Goal: Task Accomplishment & Management: Use online tool/utility

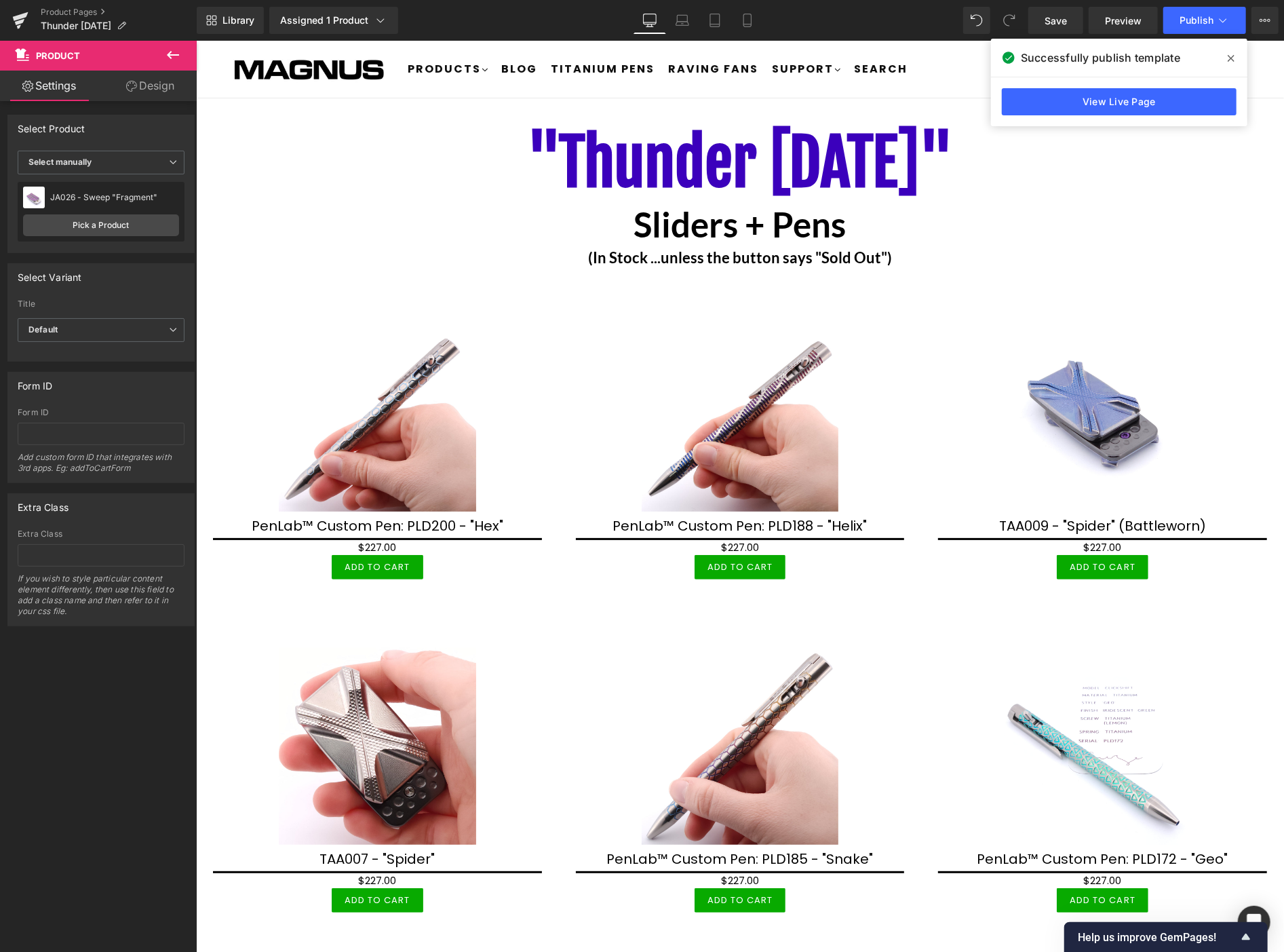
drag, startPoint x: 0, startPoint y: 0, endPoint x: 1232, endPoint y: 51, distance: 1233.1
click at [1232, 51] on span at bounding box center [1231, 58] width 22 height 22
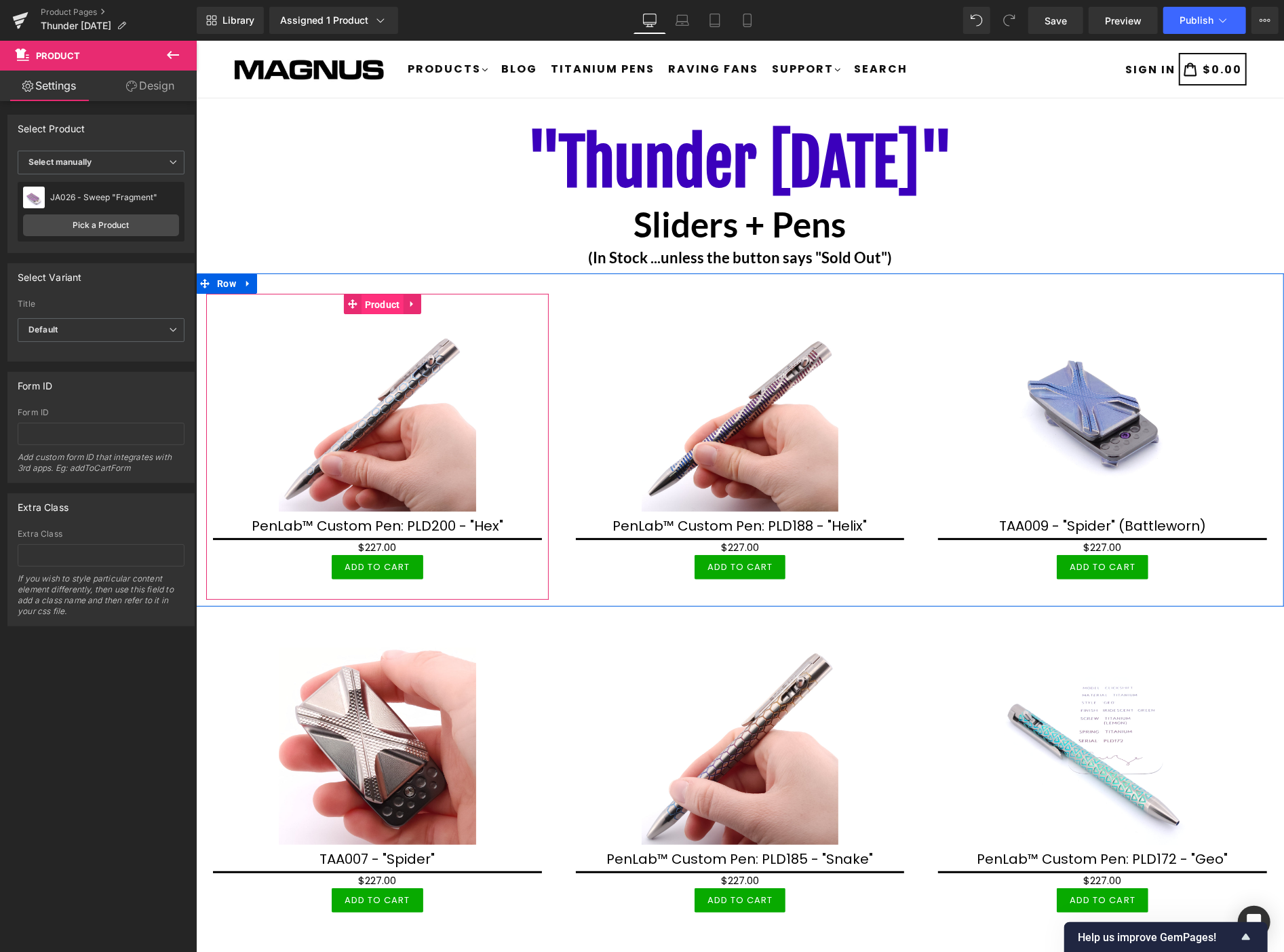
click at [366, 302] on span "Product" at bounding box center [382, 304] width 42 height 20
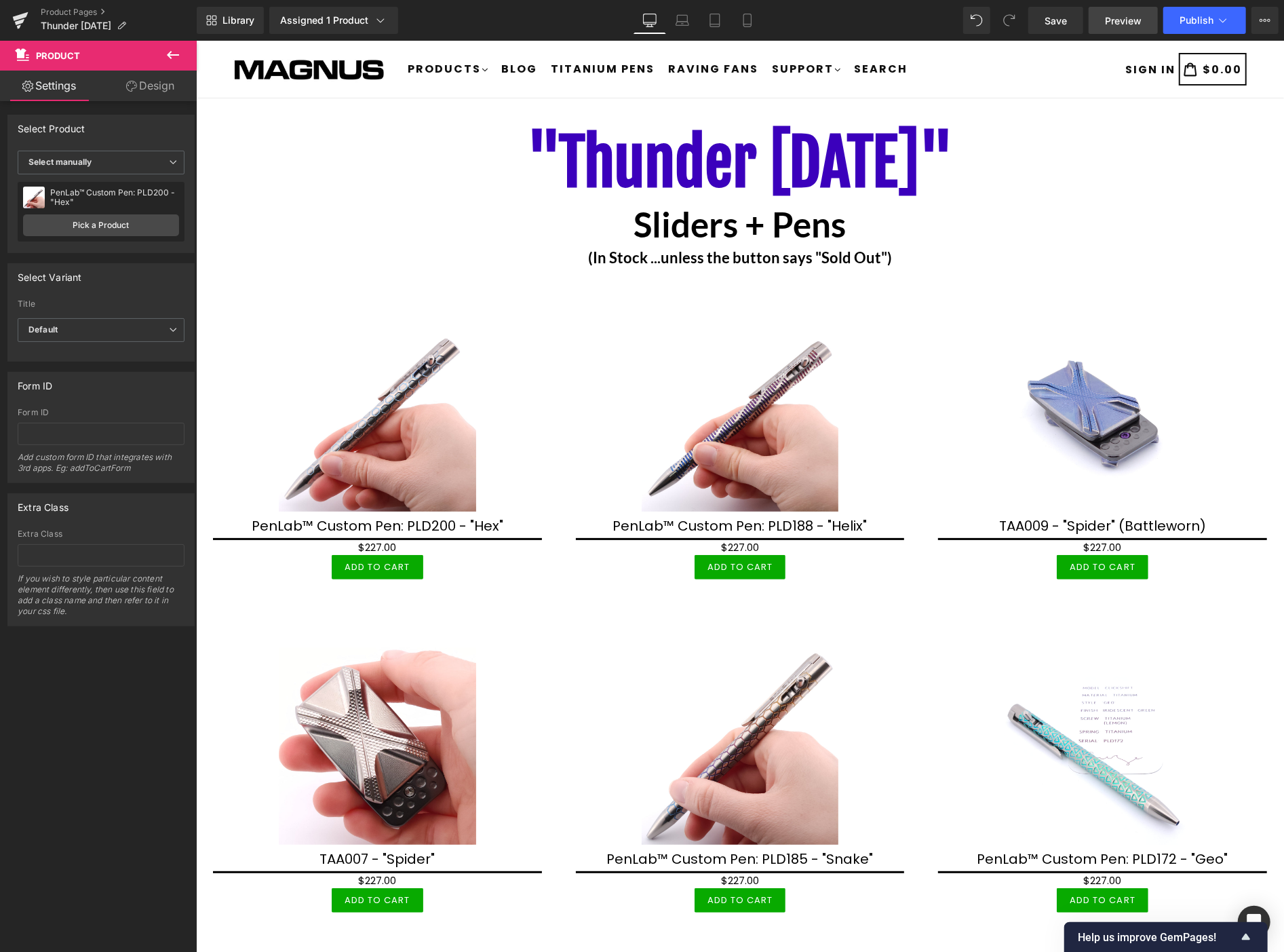
click at [1124, 17] on span "Preview" at bounding box center [1123, 20] width 37 height 14
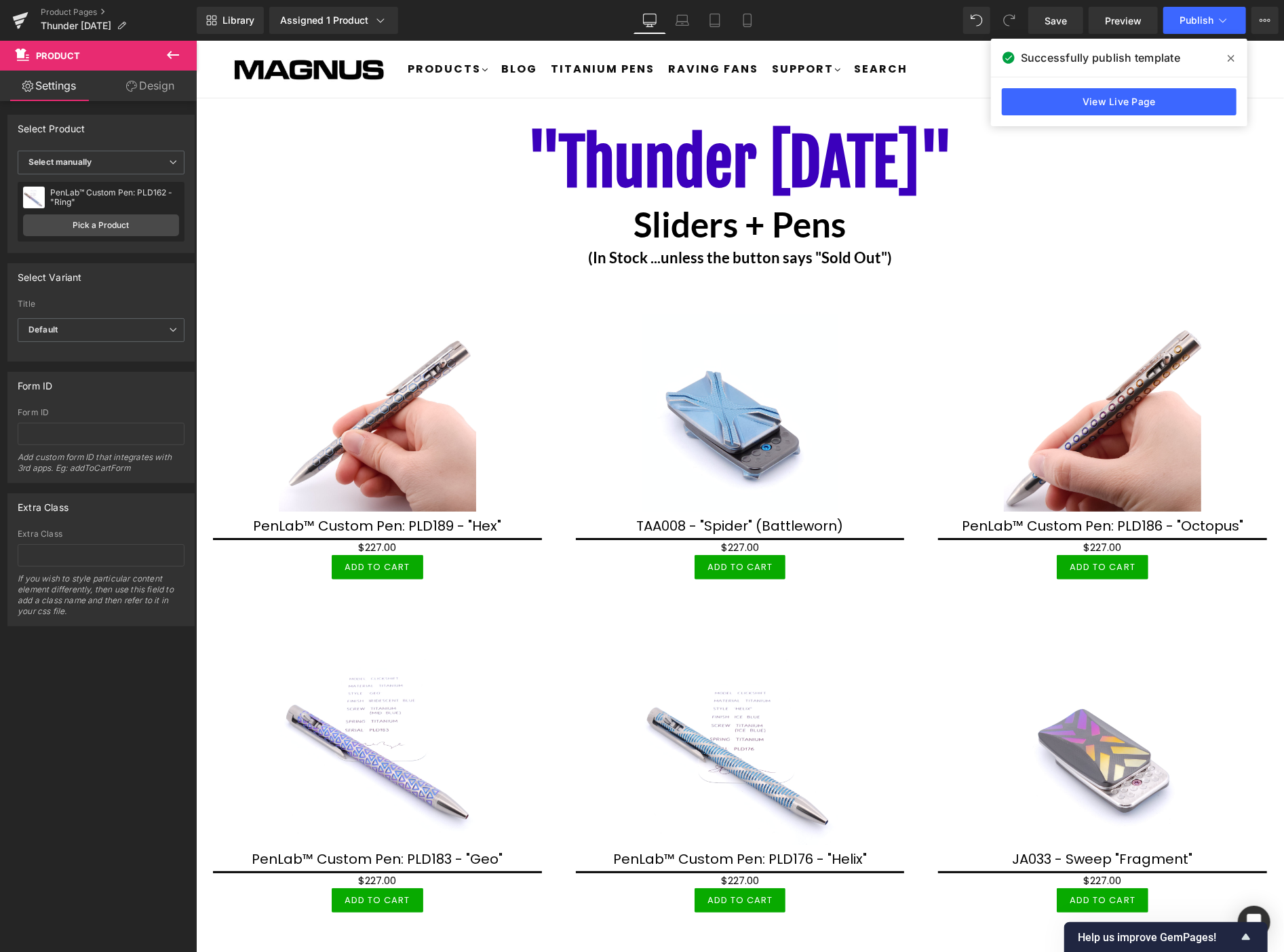
drag, startPoint x: 1040, startPoint y: 17, endPoint x: 1236, endPoint y: 58, distance: 200.2
click at [1236, 58] on span at bounding box center [1231, 58] width 22 height 22
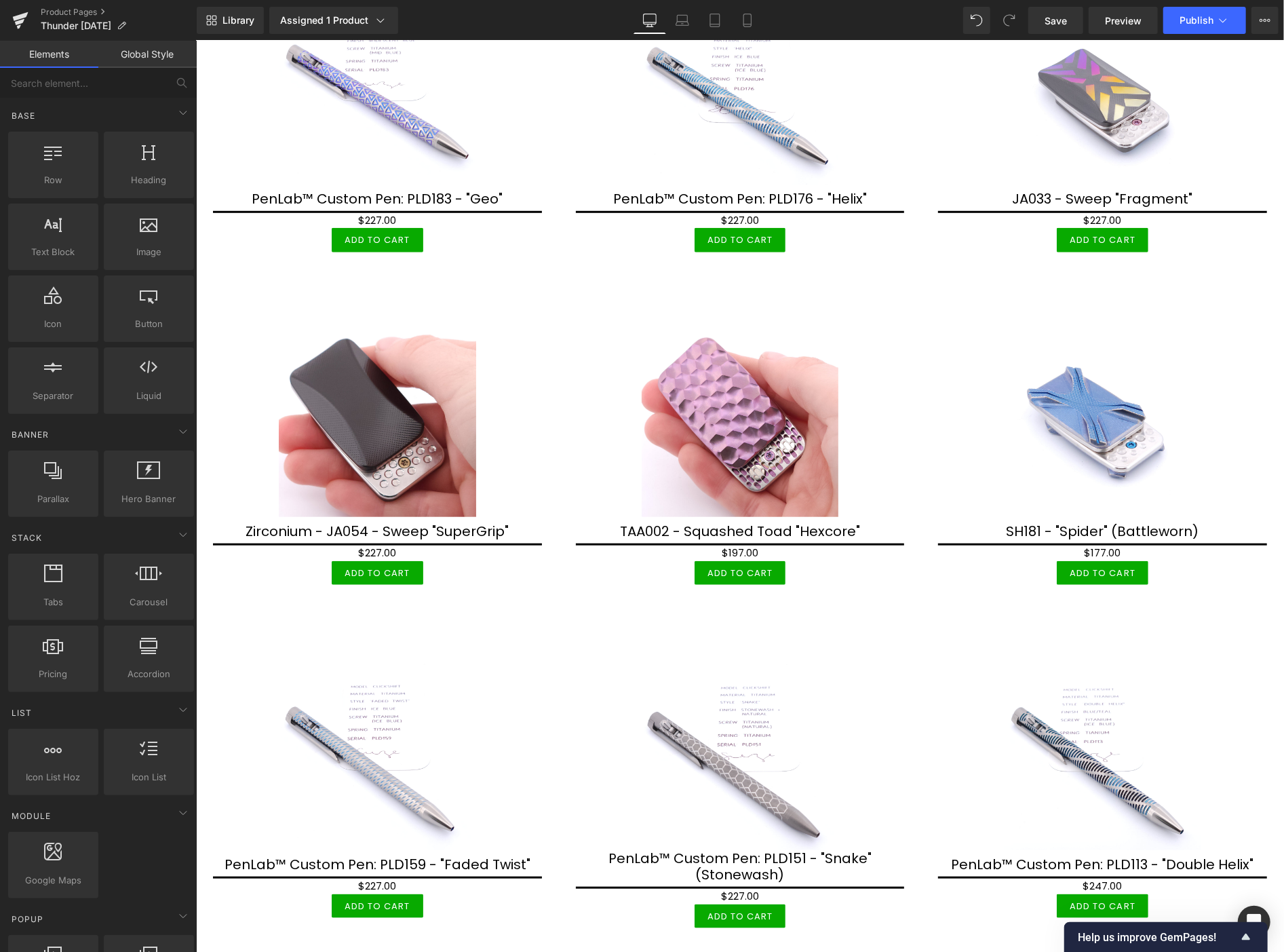
scroll to position [829, 0]
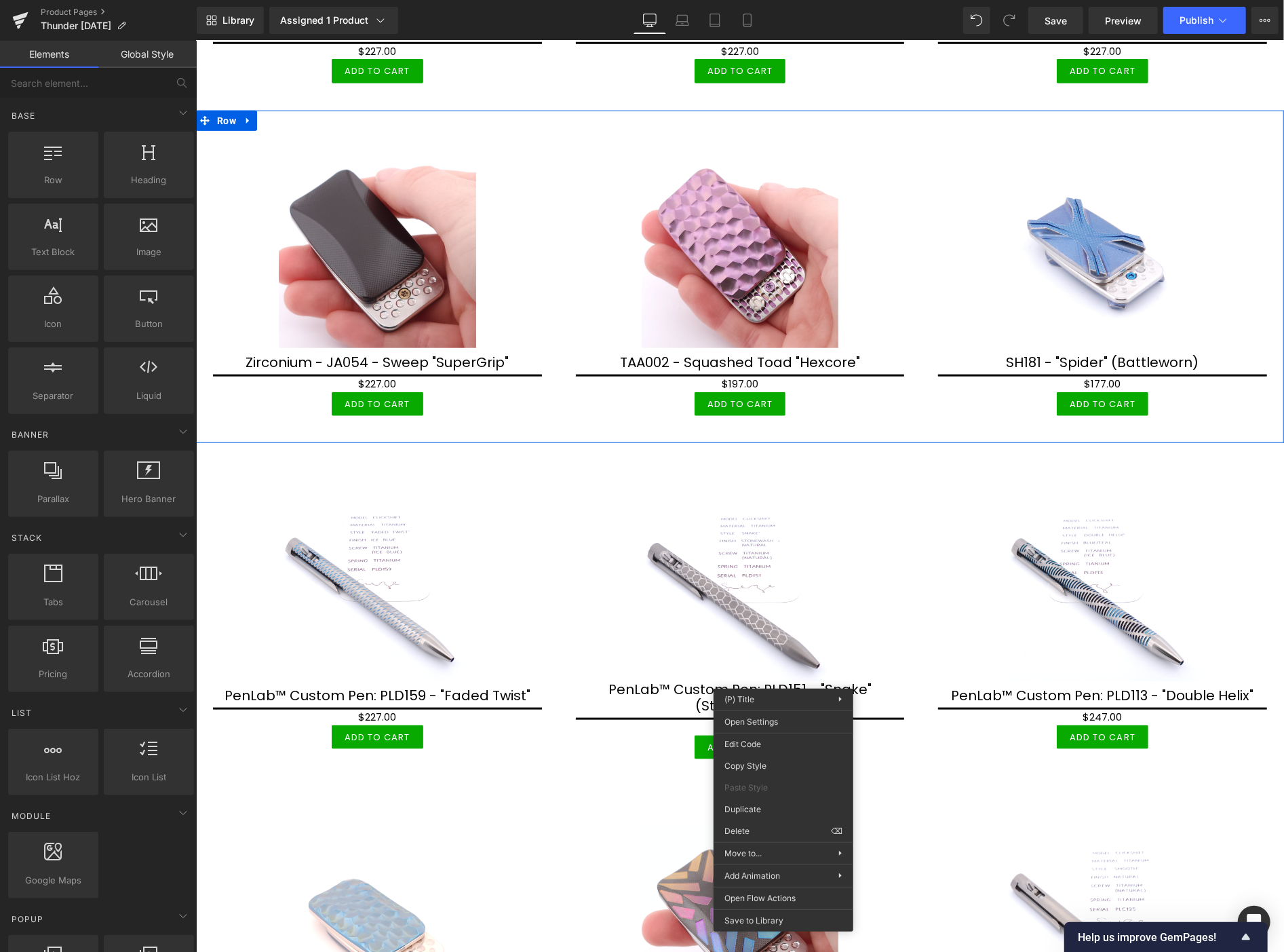
click at [202, 156] on div "Sale Off (P) Image Zirconium - JA054 - Sweep "SuperGrip" (P) Title $0 $227.00 (…" at bounding box center [377, 283] width 363 height 306
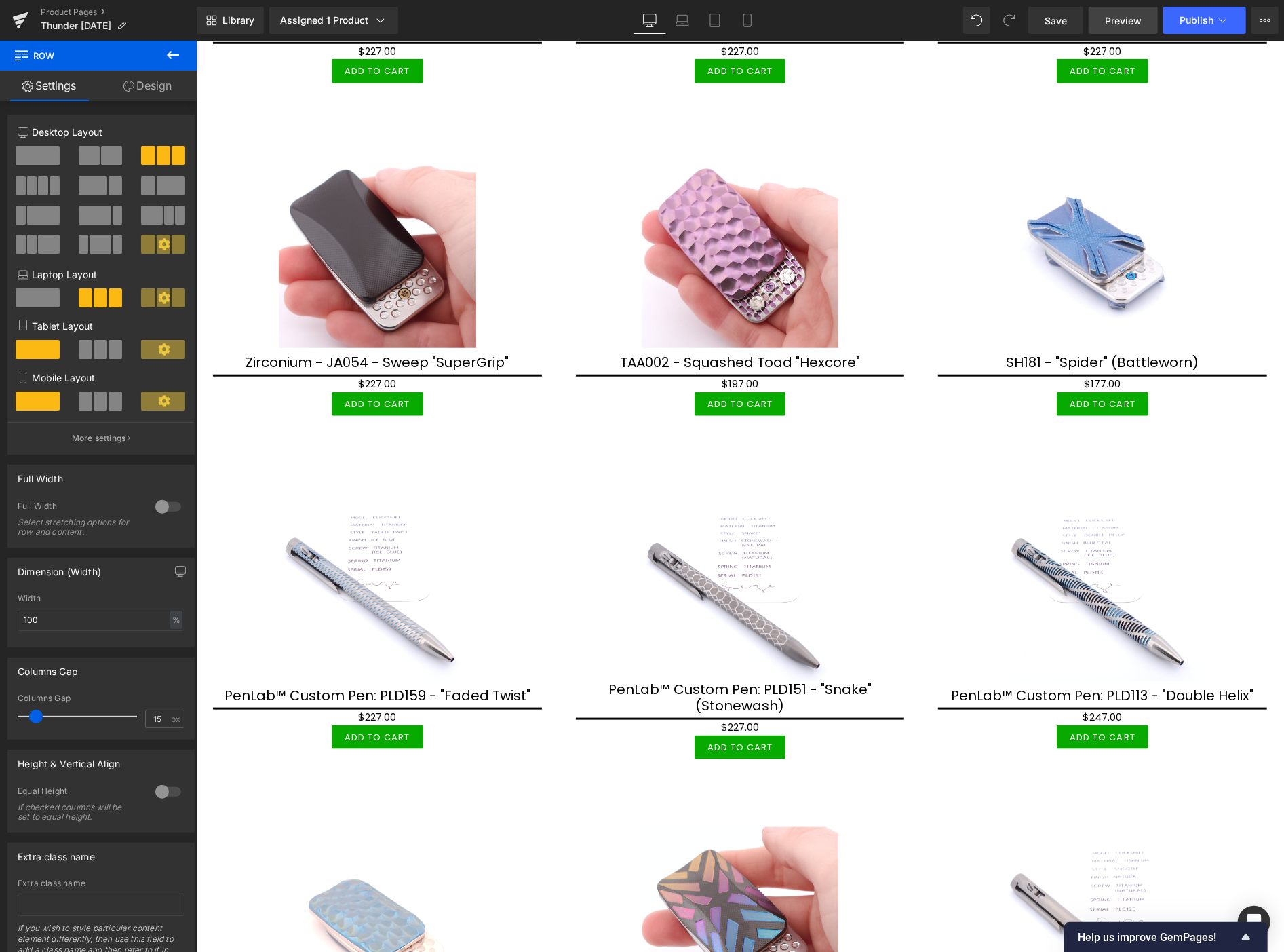
click at [1113, 14] on span "Preview" at bounding box center [1123, 20] width 37 height 14
